Goal: Information Seeking & Learning: Learn about a topic

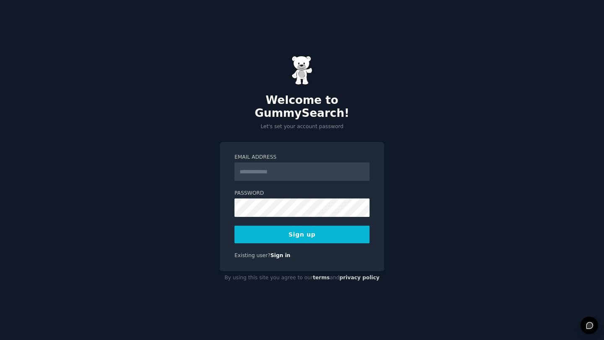
click at [279, 163] on input "Email Address" at bounding box center [301, 172] width 135 height 18
type input "**********"
click at [234, 226] on button "Sign up" at bounding box center [301, 235] width 135 height 18
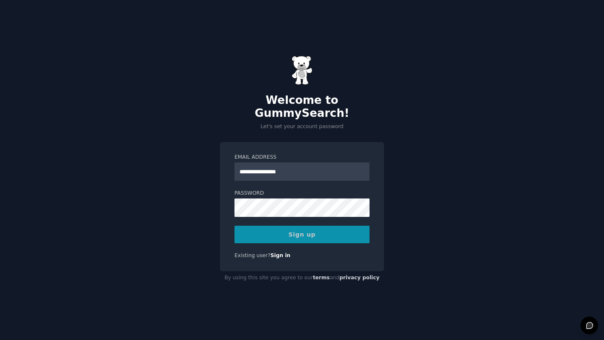
click at [247, 233] on div "Sign up" at bounding box center [301, 235] width 135 height 18
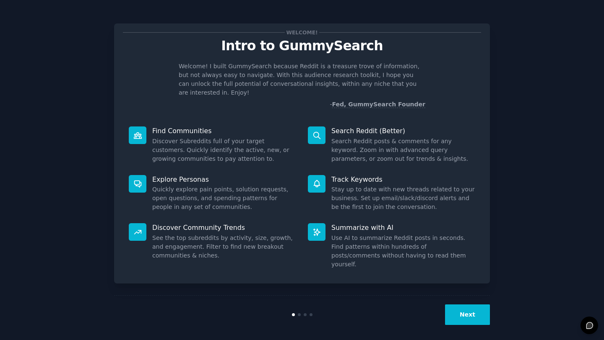
click at [457, 314] on button "Next" at bounding box center [467, 315] width 45 height 21
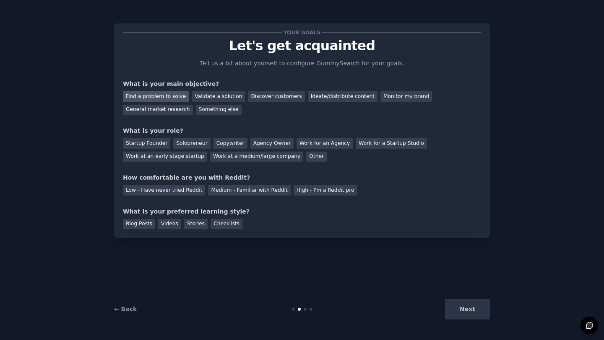
click at [171, 96] on div "Find a problem to solve" at bounding box center [156, 96] width 66 height 10
click at [158, 141] on div "Startup Founder" at bounding box center [146, 143] width 47 height 10
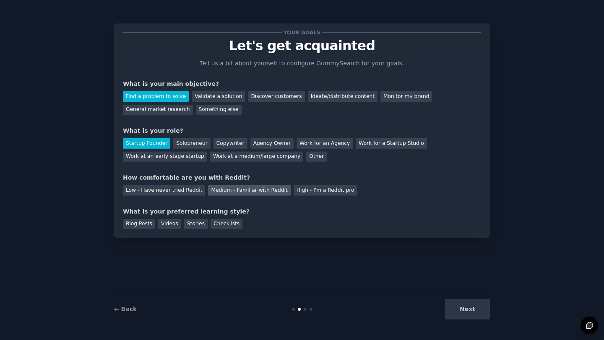
click at [273, 193] on div "Medium - Familiar with Reddit" at bounding box center [249, 190] width 82 height 10
click at [211, 226] on div "Checklists" at bounding box center [227, 224] width 32 height 10
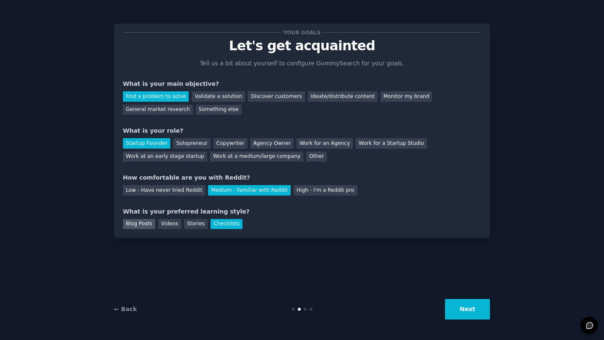
click at [139, 220] on div "Blog Posts" at bounding box center [139, 224] width 32 height 10
click at [222, 226] on div "Checklists" at bounding box center [227, 224] width 32 height 10
click at [477, 314] on button "Next" at bounding box center [467, 309] width 45 height 21
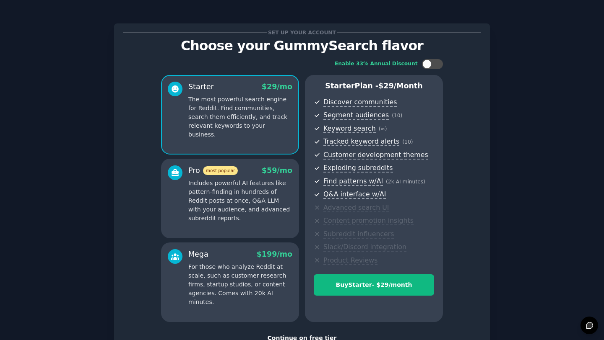
scroll to position [62, 0]
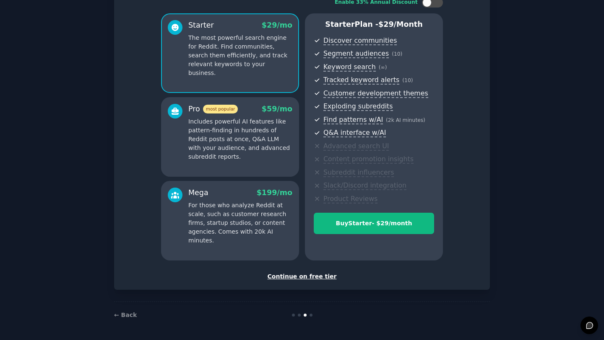
click at [305, 275] on div "Continue on free tier" at bounding box center [302, 277] width 358 height 9
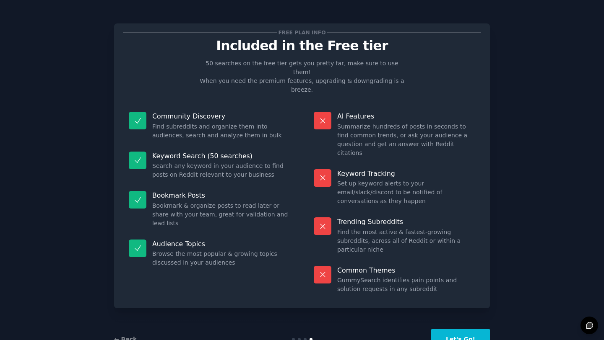
click at [447, 320] on div "← Back Let's Go!" at bounding box center [302, 339] width 376 height 39
click at [449, 330] on button "Let's Go!" at bounding box center [460, 340] width 59 height 21
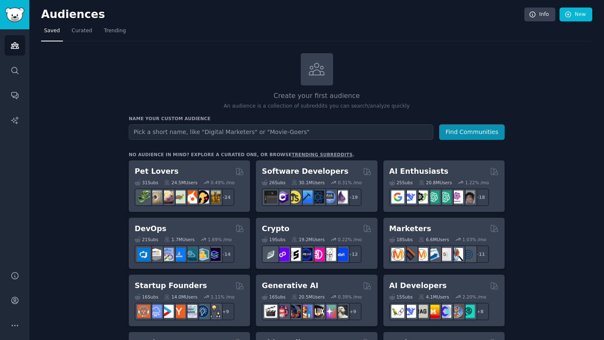
click at [300, 136] on input "text" at bounding box center [281, 133] width 304 height 16
type input "hotel"
click at [439, 125] on button "Find Communities" at bounding box center [471, 133] width 65 height 16
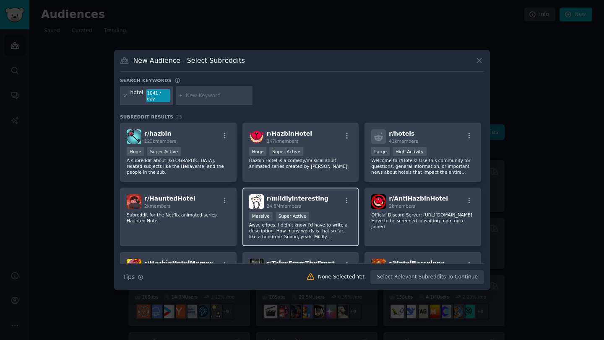
scroll to position [39, 0]
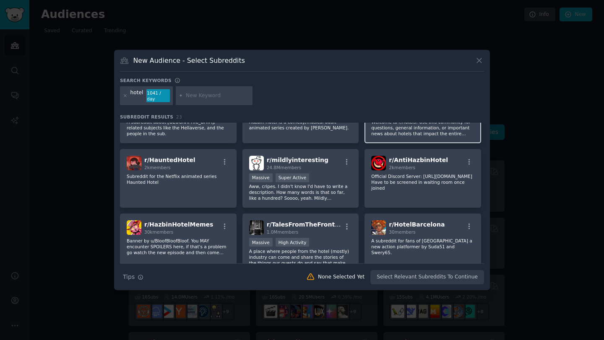
click at [388, 132] on p "Welcome to r/Hotels! Use this community for questions, general information, or …" at bounding box center [422, 128] width 103 height 18
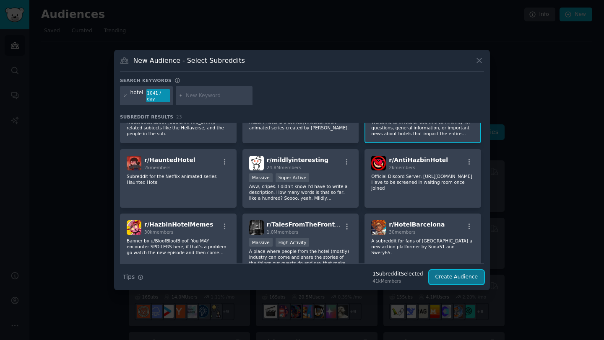
click at [445, 274] on button "Create Audience" at bounding box center [456, 277] width 55 height 14
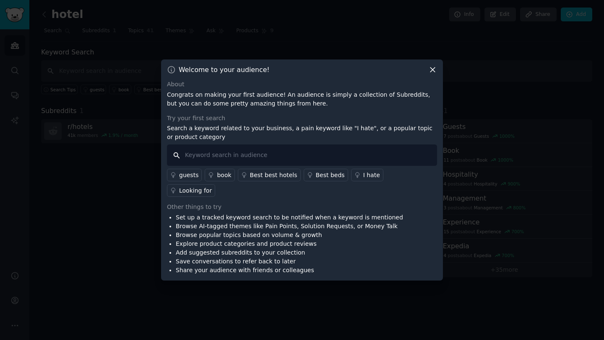
click at [315, 162] on input "text" at bounding box center [302, 155] width 270 height 21
click at [176, 188] on icon at bounding box center [173, 191] width 6 height 6
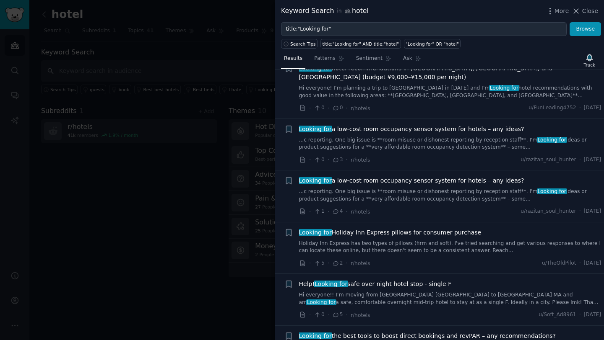
scroll to position [220, 0]
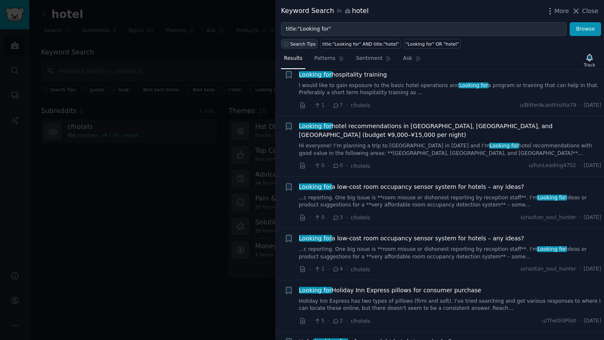
click at [312, 42] on span "Search Tips" at bounding box center [303, 44] width 26 height 6
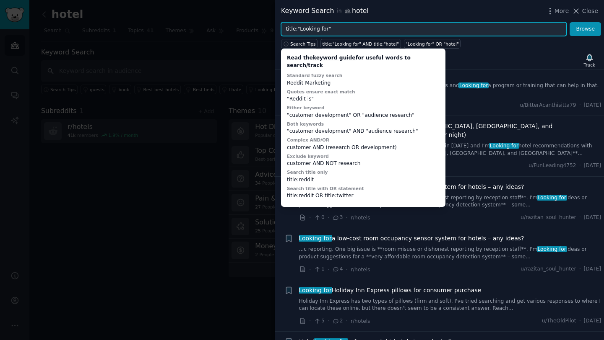
click at [327, 36] on div "Search Tips Read the keyword guide for useful words to search/track Standard fu…" at bounding box center [439, 42] width 329 height 13
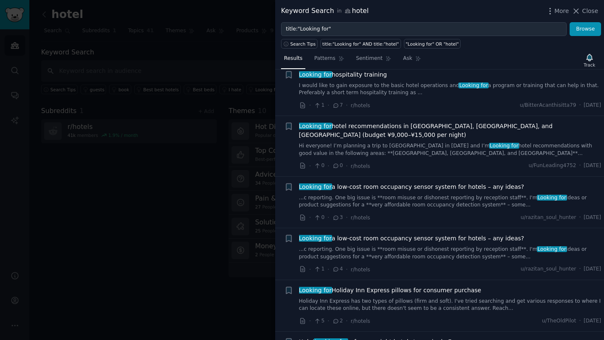
click at [327, 36] on div "Search Tips title:"Looking for" AND title:"hotel" "Looking for" OR "hotel"" at bounding box center [439, 42] width 329 height 13
click at [403, 56] on span "Ask" at bounding box center [407, 59] width 9 height 8
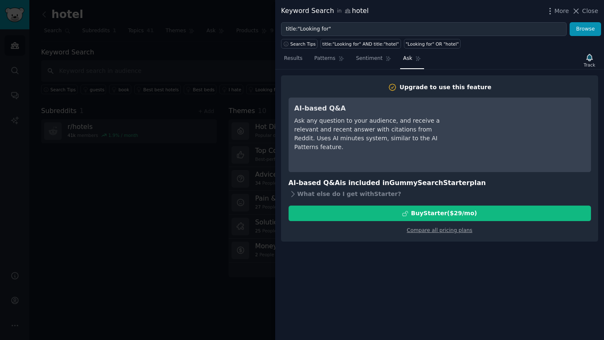
click at [359, 110] on h3 "AI-based Q&A" at bounding box center [370, 109] width 153 height 10
click at [353, 129] on div "Ask any question to your audience, and receive a relevant and recent answer wit…" at bounding box center [370, 134] width 153 height 35
click at [585, 9] on span "Close" at bounding box center [590, 11] width 16 height 9
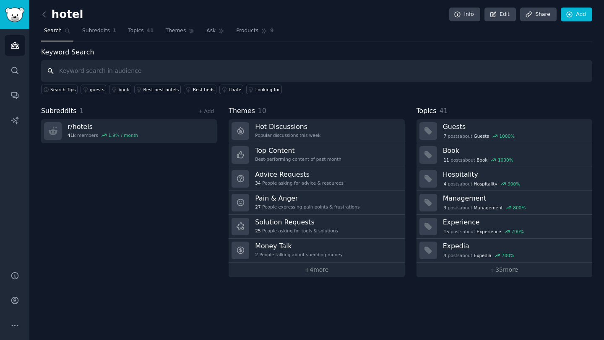
click at [238, 73] on input "text" at bounding box center [316, 70] width 551 height 21
type input "hotel owner"
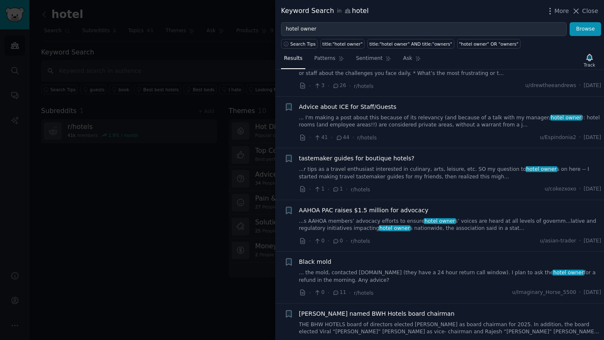
scroll to position [816, 0]
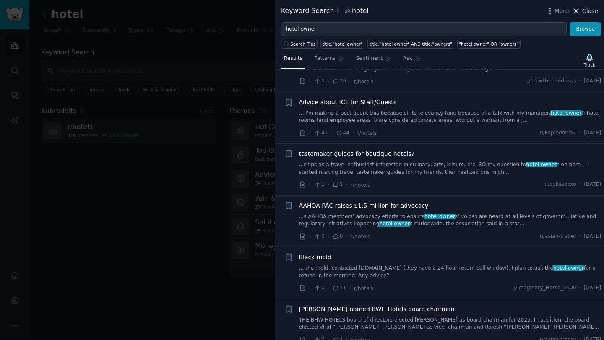
click at [582, 12] on button "Close" at bounding box center [585, 11] width 26 height 9
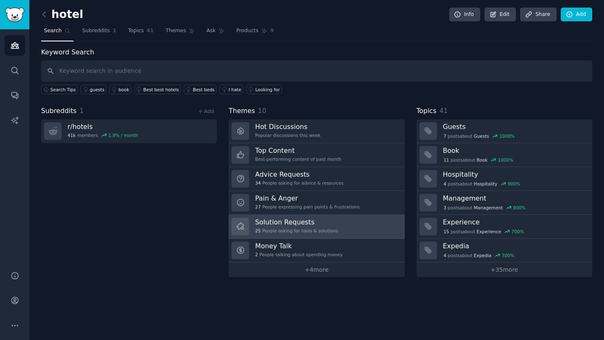
click at [309, 226] on h3 "Solution Requests" at bounding box center [296, 222] width 83 height 9
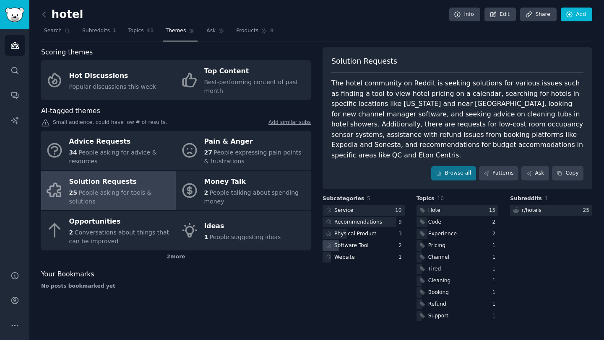
click at [349, 242] on div "Software Tool" at bounding box center [351, 246] width 34 height 8
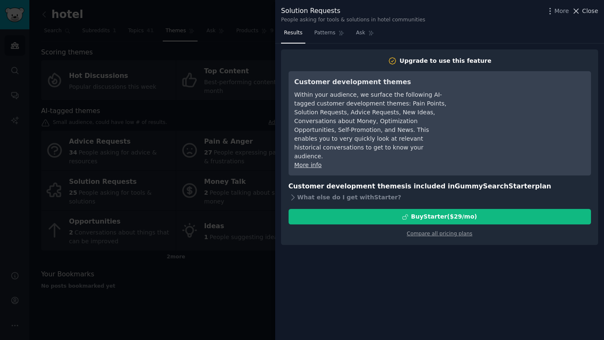
click at [579, 10] on icon at bounding box center [576, 11] width 9 height 9
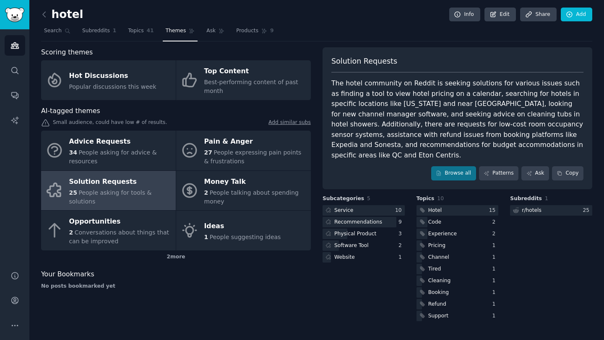
click at [91, 15] on div "hotel Info Edit Share Add" at bounding box center [316, 16] width 551 height 17
click at [68, 16] on h2 "hotel" at bounding box center [62, 14] width 42 height 13
click at [49, 14] on link at bounding box center [46, 14] width 10 height 13
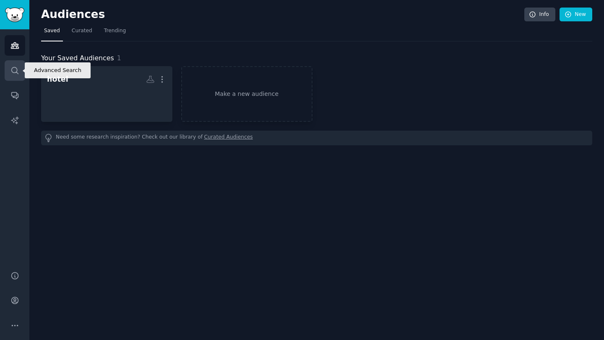
click at [10, 72] on icon "Sidebar" at bounding box center [14, 70] width 9 height 9
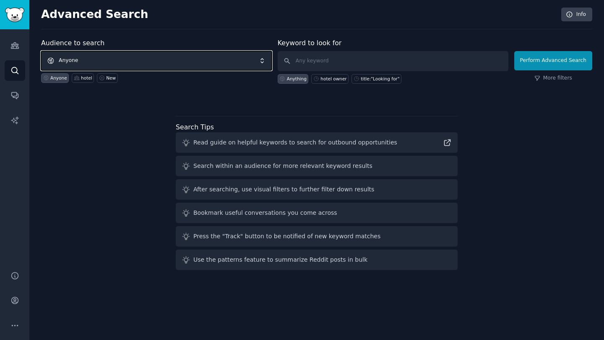
click at [88, 63] on span "Anyone" at bounding box center [156, 60] width 231 height 19
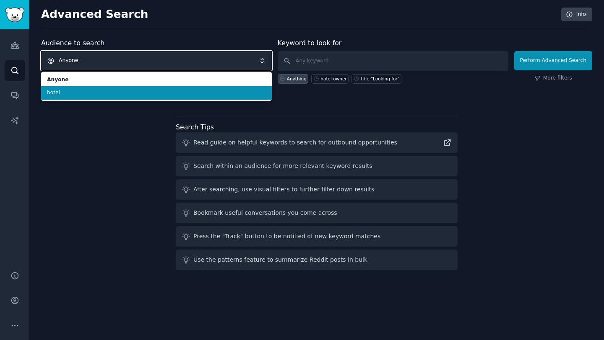
click at [88, 63] on span "Anyone" at bounding box center [156, 60] width 231 height 19
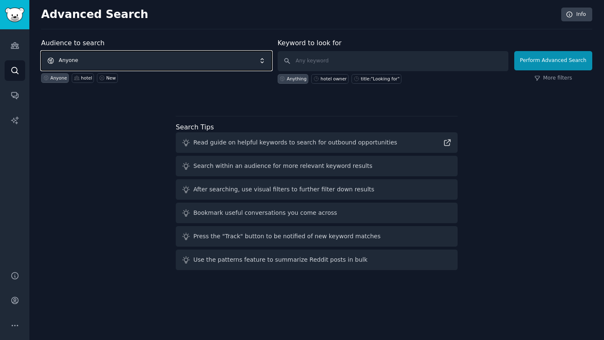
click at [86, 63] on span "Anyone" at bounding box center [156, 60] width 231 height 19
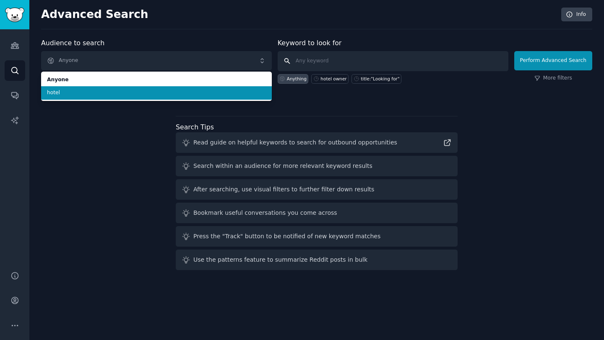
click at [311, 70] on input "text" at bounding box center [393, 61] width 231 height 20
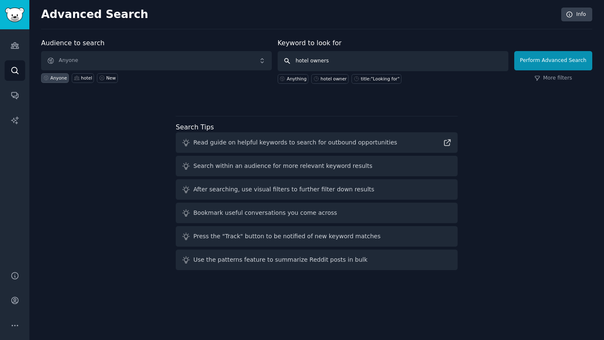
type input "hotel owners"
click at [564, 50] on label at bounding box center [553, 46] width 78 height 9
click at [558, 58] on button "Perform Advanced Search" at bounding box center [553, 60] width 78 height 19
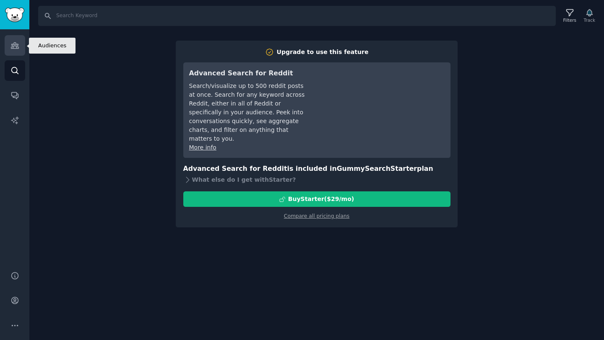
click at [13, 41] on icon "Sidebar" at bounding box center [14, 45] width 9 height 9
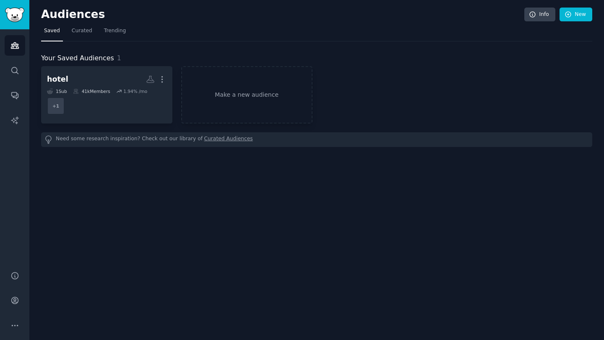
click at [28, 68] on div "Audiences Search Conversations AI Reports" at bounding box center [14, 145] width 29 height 232
click at [20, 68] on link "Search" at bounding box center [15, 70] width 21 height 21
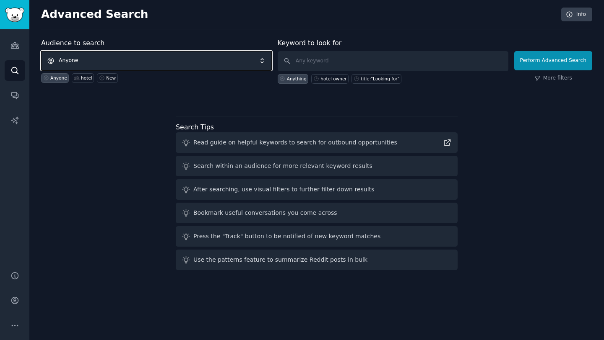
click at [143, 60] on span "Anyone" at bounding box center [156, 60] width 231 height 19
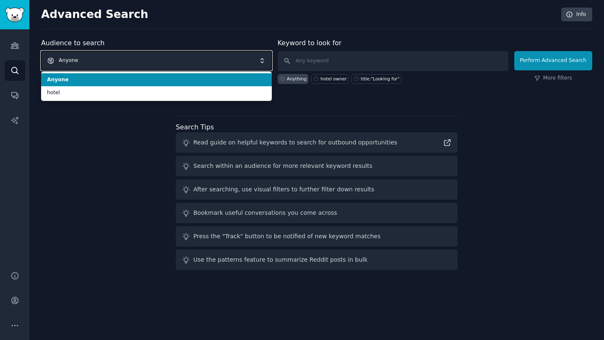
click at [141, 61] on span "Anyone" at bounding box center [156, 60] width 231 height 19
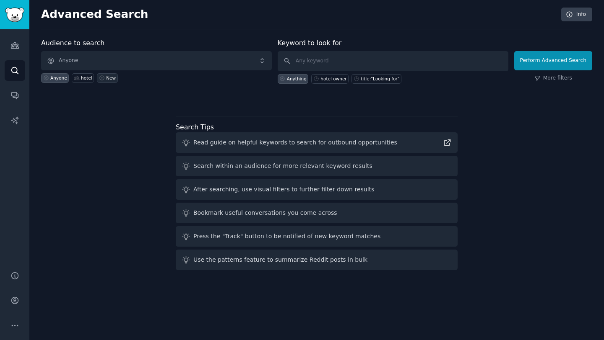
click at [107, 77] on div "New" at bounding box center [111, 78] width 10 height 6
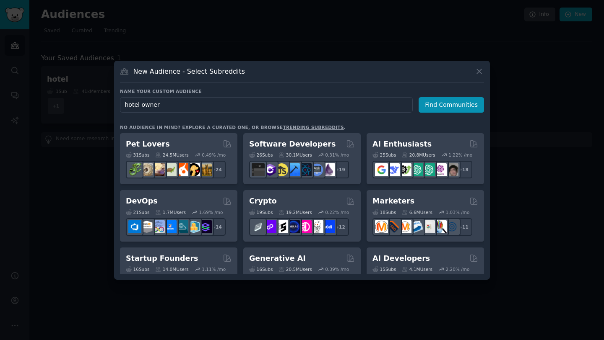
type input "hotel owners"
click at [227, 102] on input "hotel owners" at bounding box center [266, 105] width 293 height 16
click button "Find Communities" at bounding box center [450, 105] width 65 height 16
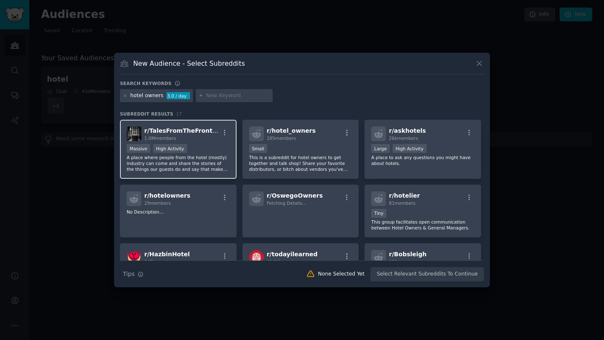
click at [213, 170] on p "A place where people from the hotel (mostly) industry can come and share the st…" at bounding box center [178, 164] width 103 height 18
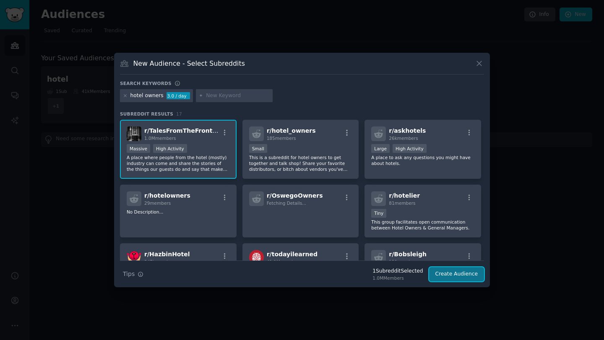
click at [447, 274] on button "Create Audience" at bounding box center [456, 275] width 55 height 14
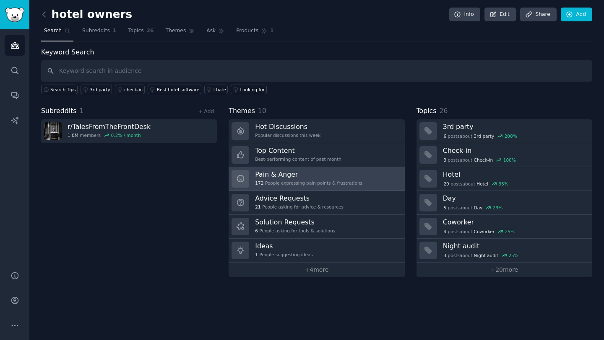
click at [275, 179] on div "Pain & Anger 172 People expressing pain points & frustrations" at bounding box center [308, 179] width 107 height 18
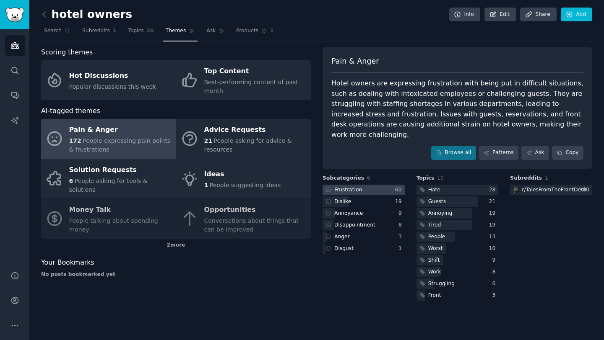
click at [381, 185] on div at bounding box center [363, 190] width 82 height 10
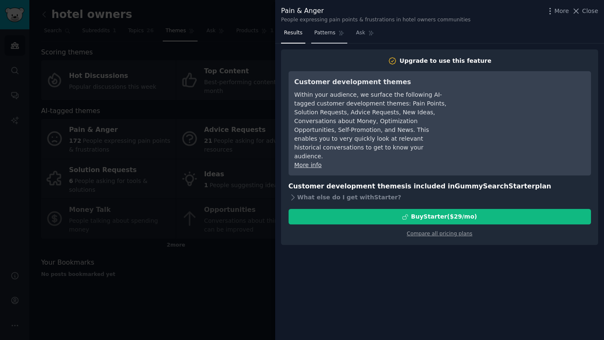
click at [326, 39] on link "Patterns" at bounding box center [329, 34] width 36 height 17
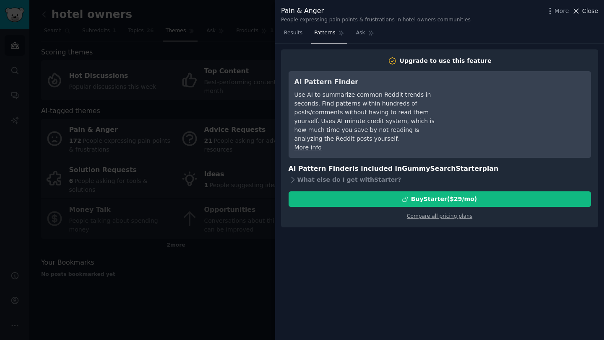
click at [582, 11] on span "Close" at bounding box center [590, 11] width 16 height 9
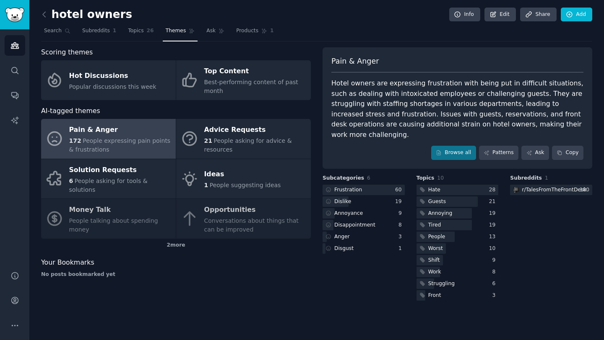
click at [439, 119] on div "Hotel owners are expressing frustration with being put in difficult situations,…" at bounding box center [457, 109] width 252 height 62
click at [448, 146] on link "Browse all" at bounding box center [453, 153] width 45 height 14
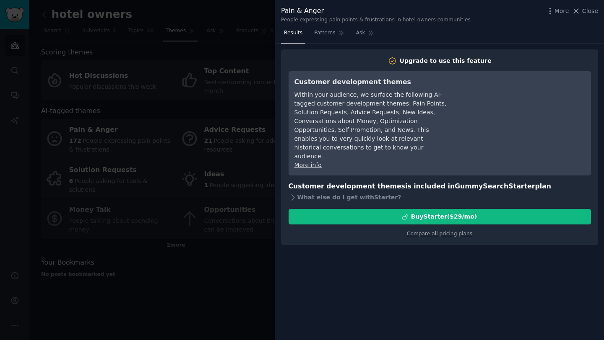
click at [240, 62] on div at bounding box center [302, 170] width 604 height 340
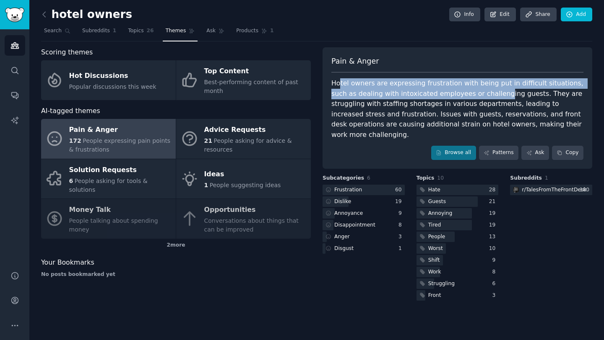
drag, startPoint x: 338, startPoint y: 83, endPoint x: 469, endPoint y: 98, distance: 132.0
click at [469, 98] on div "Hotel owners are expressing frustration with being put in difficult situations,…" at bounding box center [457, 109] width 252 height 62
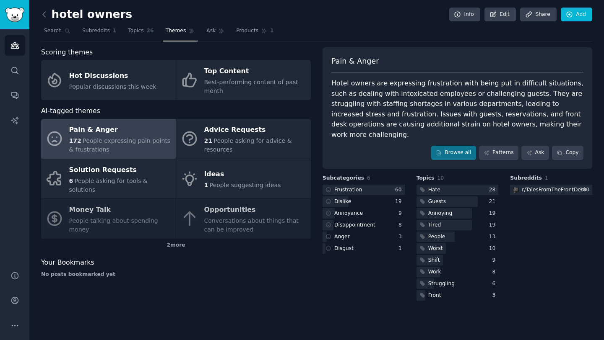
click at [417, 104] on div "Hotel owners are expressing frustration with being put in difficult situations,…" at bounding box center [457, 109] width 252 height 62
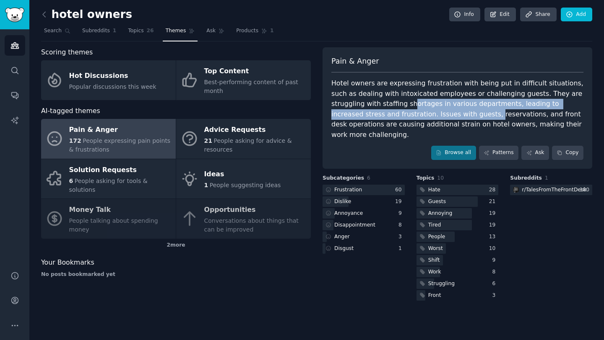
drag, startPoint x: 364, startPoint y: 103, endPoint x: 424, endPoint y: 110, distance: 60.8
click at [424, 110] on div "Hotel owners are expressing frustration with being put in difficult situations,…" at bounding box center [457, 109] width 252 height 62
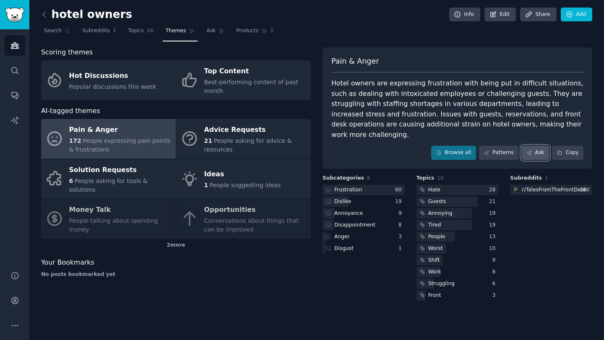
click at [523, 146] on link "Ask" at bounding box center [535, 153] width 28 height 14
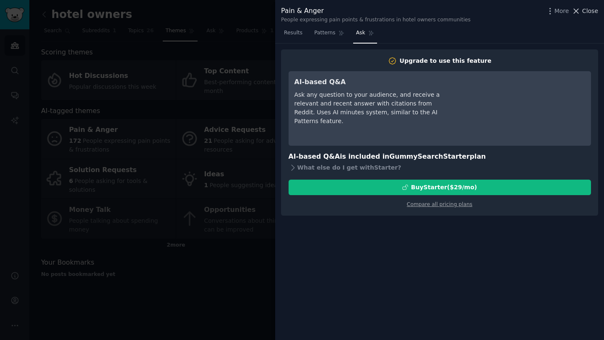
click at [587, 8] on span "Close" at bounding box center [590, 11] width 16 height 9
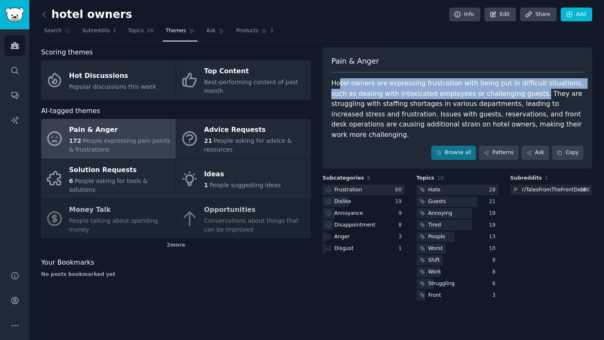
drag, startPoint x: 338, startPoint y: 81, endPoint x: 504, endPoint y: 91, distance: 165.9
click at [504, 91] on div "Hotel owners are expressing frustration with being put in difficult situations,…" at bounding box center [457, 109] width 252 height 62
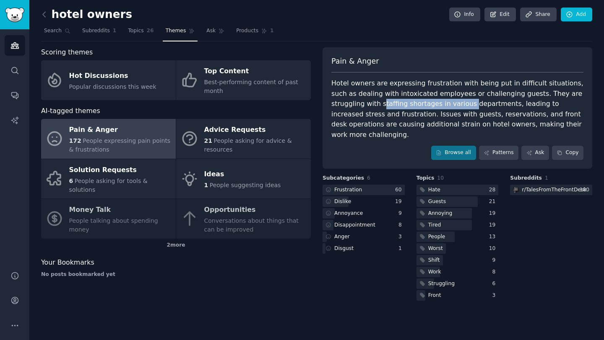
drag, startPoint x: 335, startPoint y: 105, endPoint x: 417, endPoint y: 107, distance: 81.4
click at [417, 107] on div "Hotel owners are expressing frustration with being put in difficult situations,…" at bounding box center [457, 109] width 252 height 62
